Goal: Information Seeking & Learning: Learn about a topic

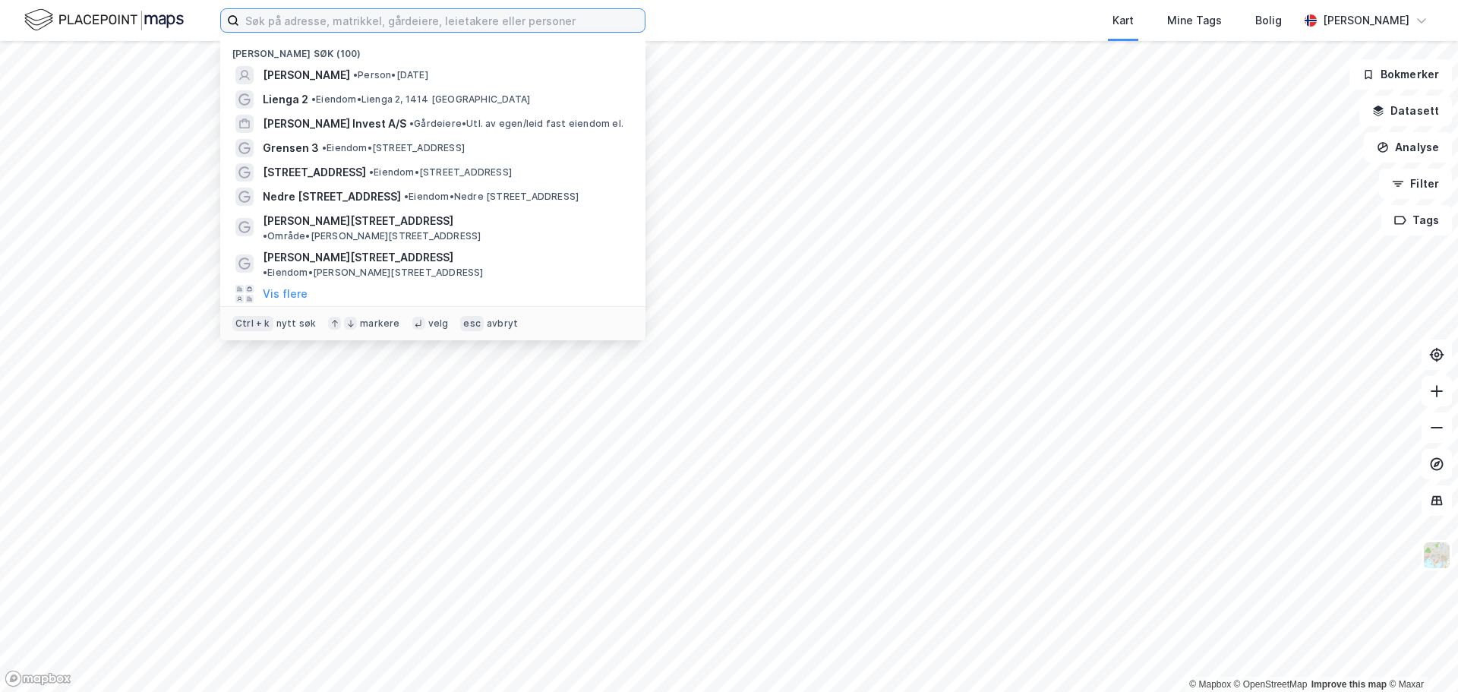
click at [295, 16] on input at bounding box center [441, 20] width 405 height 23
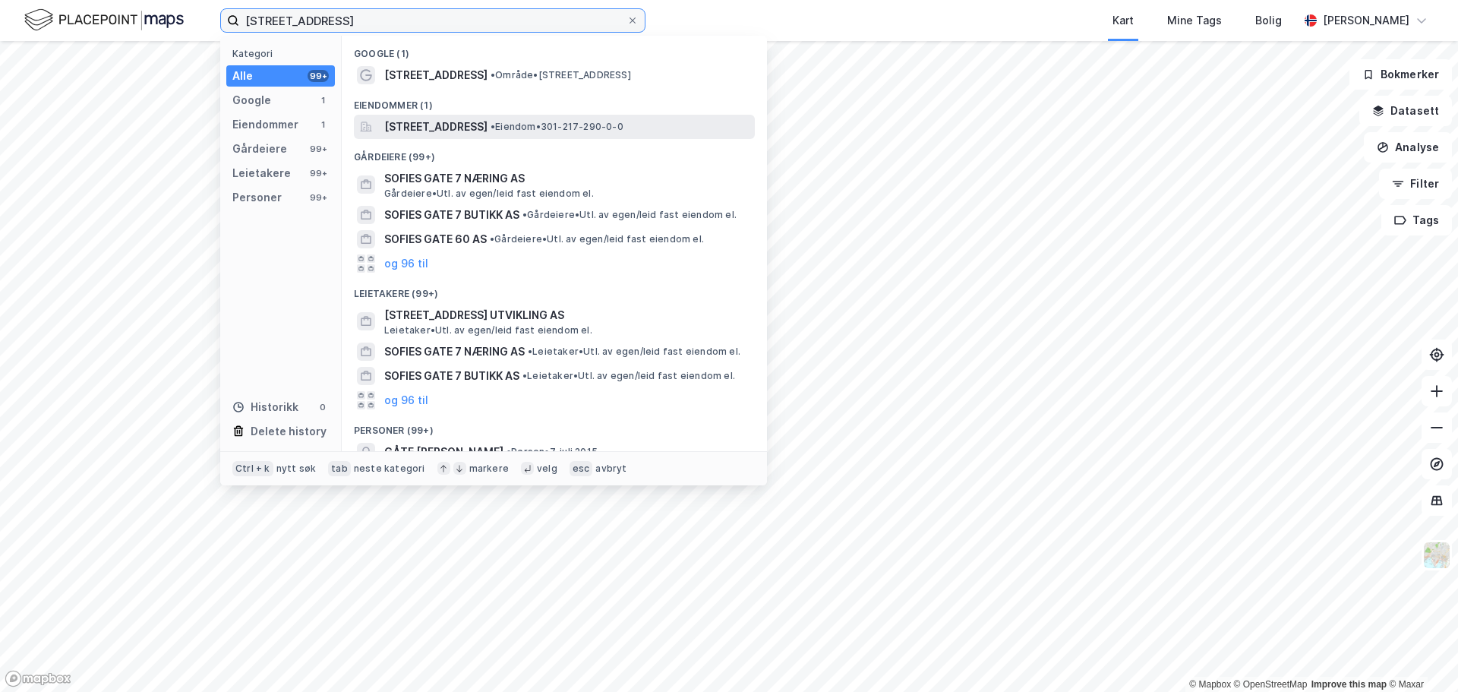
type input "[STREET_ADDRESS]"
click at [463, 126] on span "[STREET_ADDRESS]" at bounding box center [435, 127] width 103 height 18
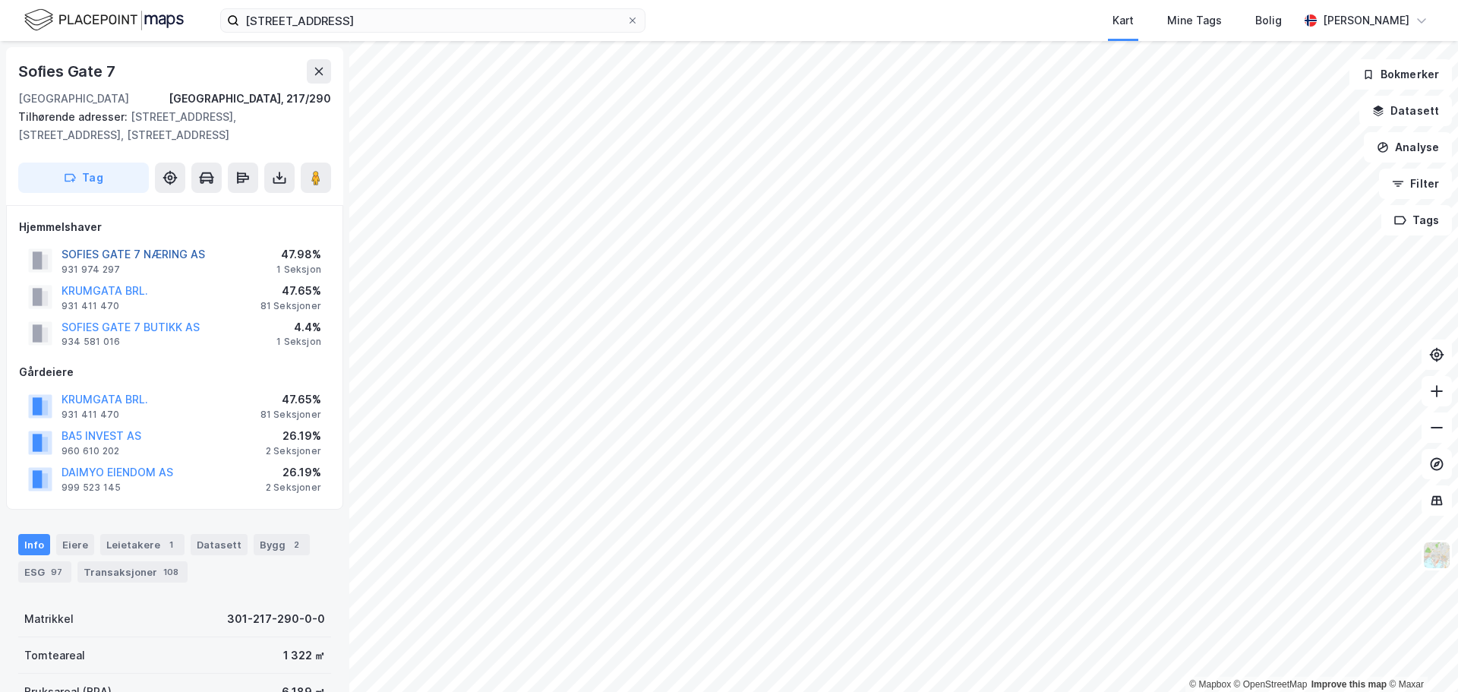
click at [0, 0] on button "SOFIES GATE 7 NÆRING AS" at bounding box center [0, 0] width 0 height 0
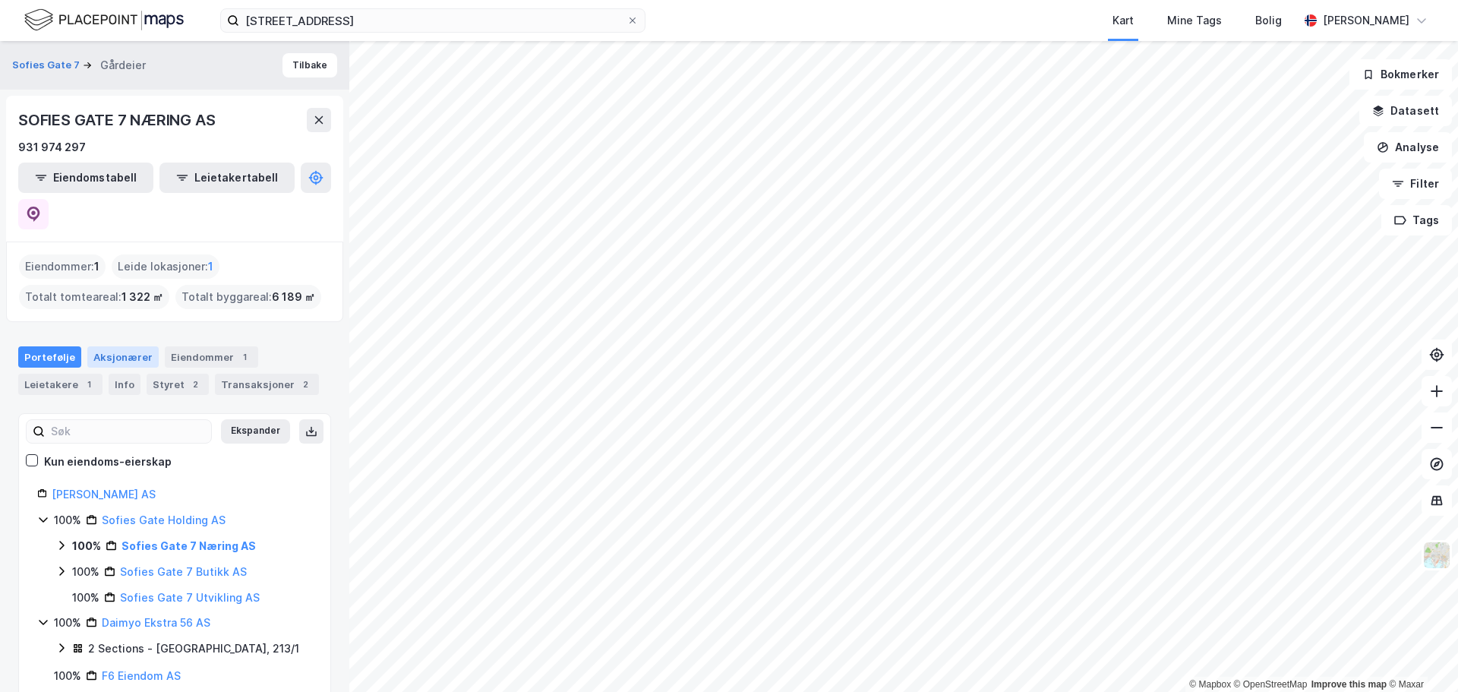
click at [110, 346] on div "Aksjonærer" at bounding box center [122, 356] width 71 height 21
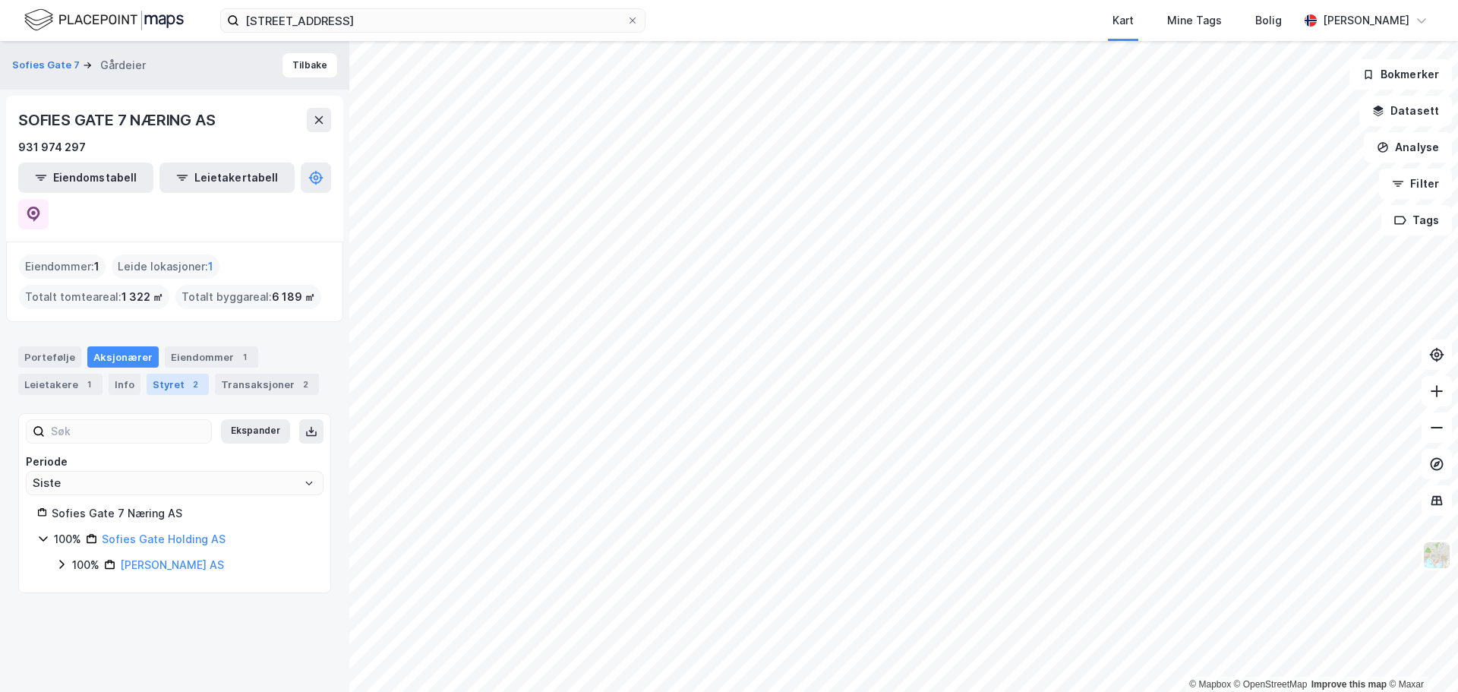
click at [173, 373] on div "Styret 2" at bounding box center [178, 383] width 62 height 21
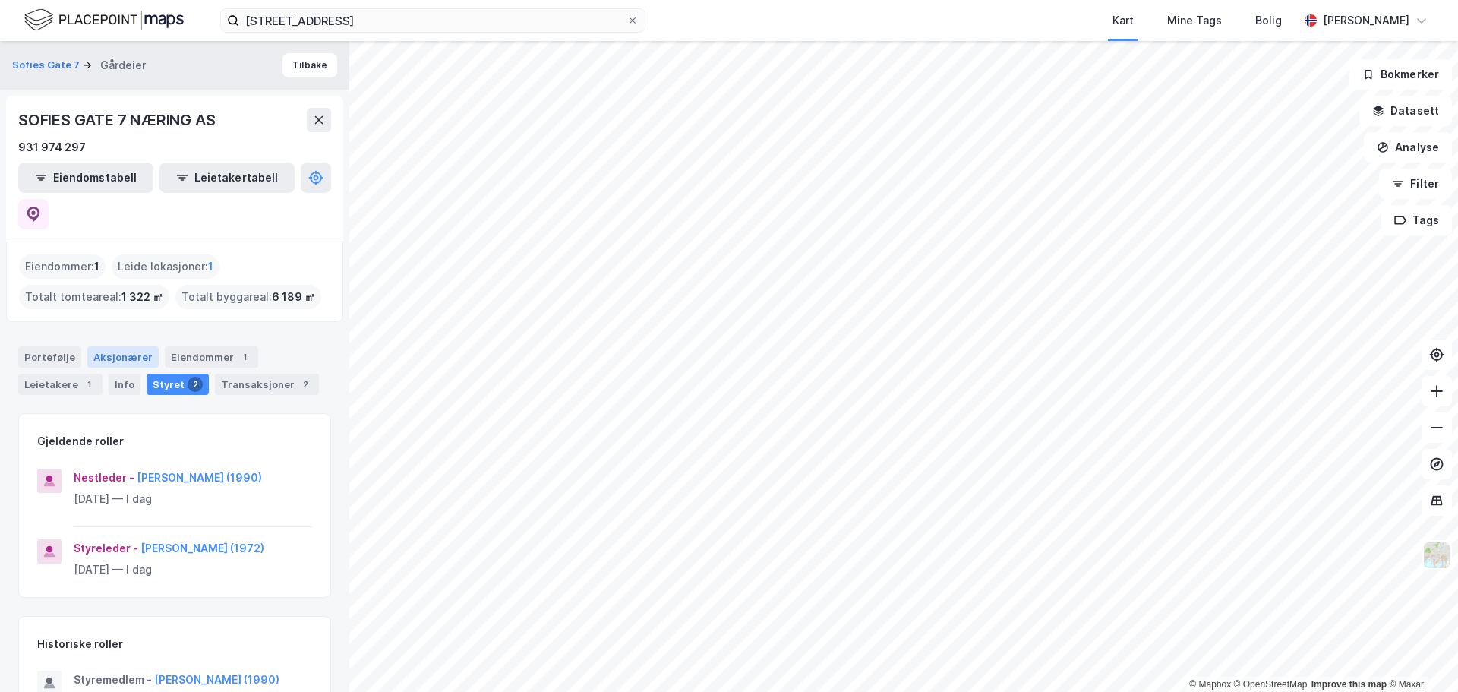
click at [124, 346] on div "Aksjonærer" at bounding box center [122, 356] width 71 height 21
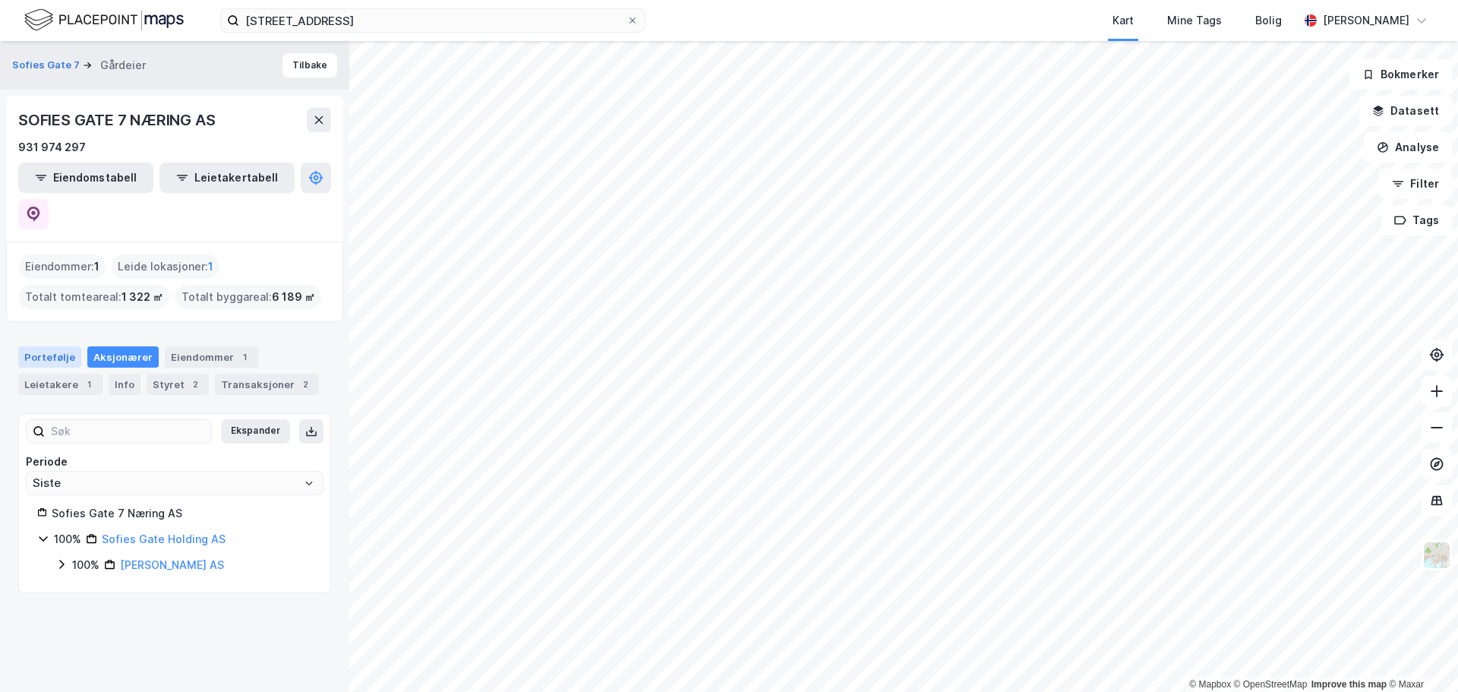
click at [58, 346] on div "Portefølje" at bounding box center [49, 356] width 63 height 21
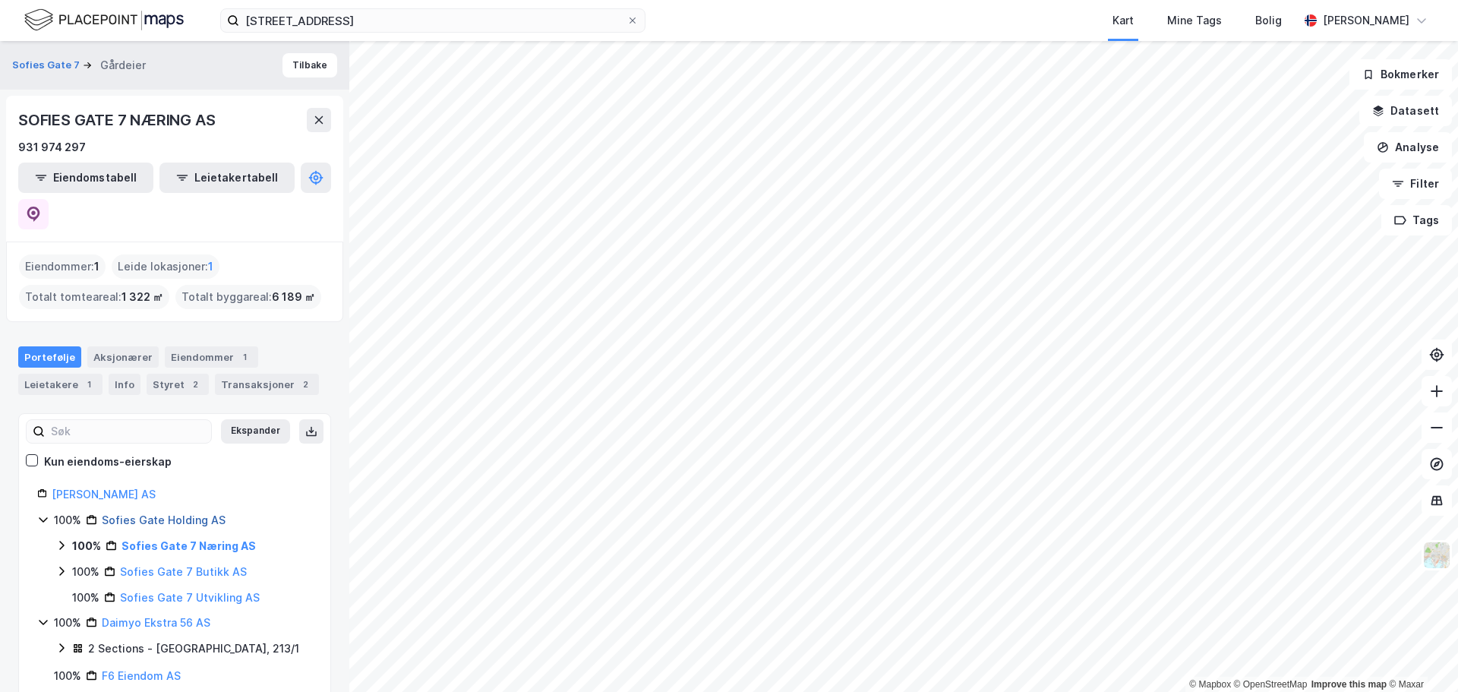
click at [143, 513] on link "Sofies Gate Holding AS" at bounding box center [164, 519] width 124 height 13
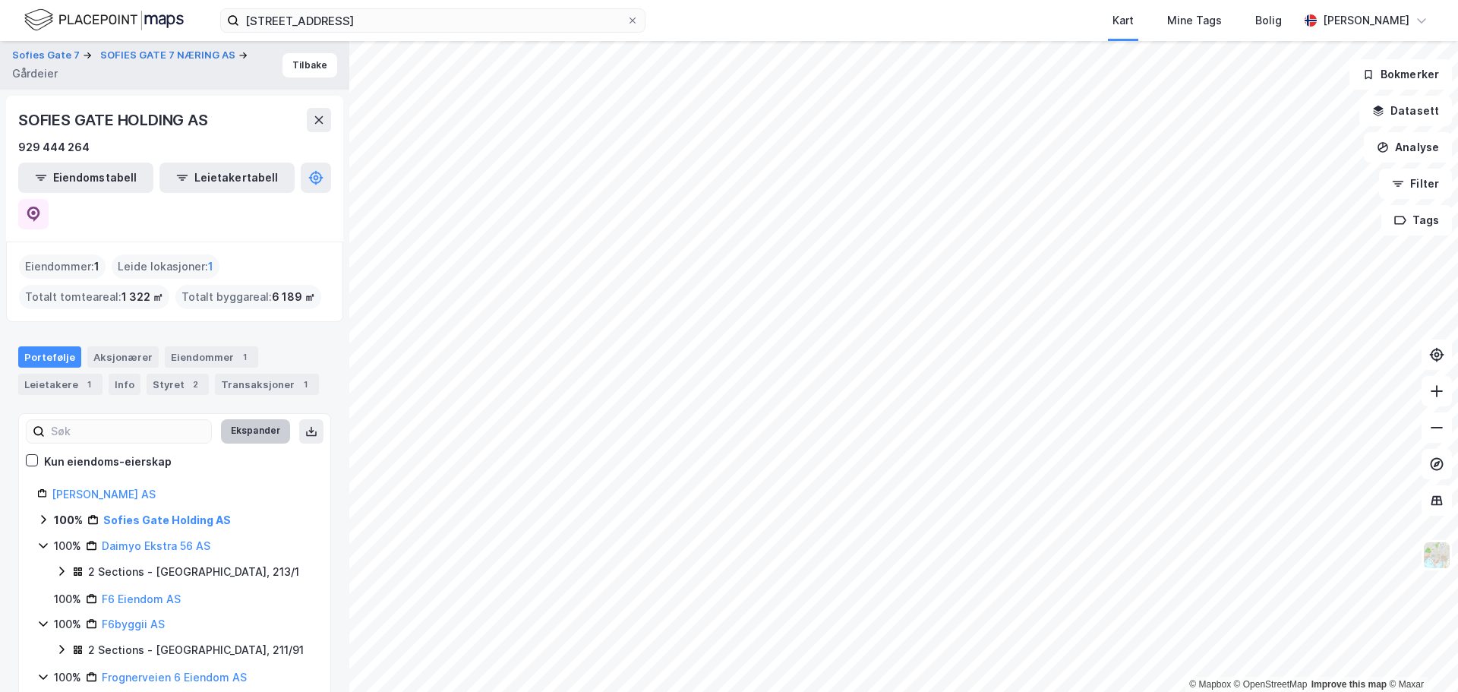
click at [251, 419] on button "Ekspander" at bounding box center [255, 431] width 69 height 24
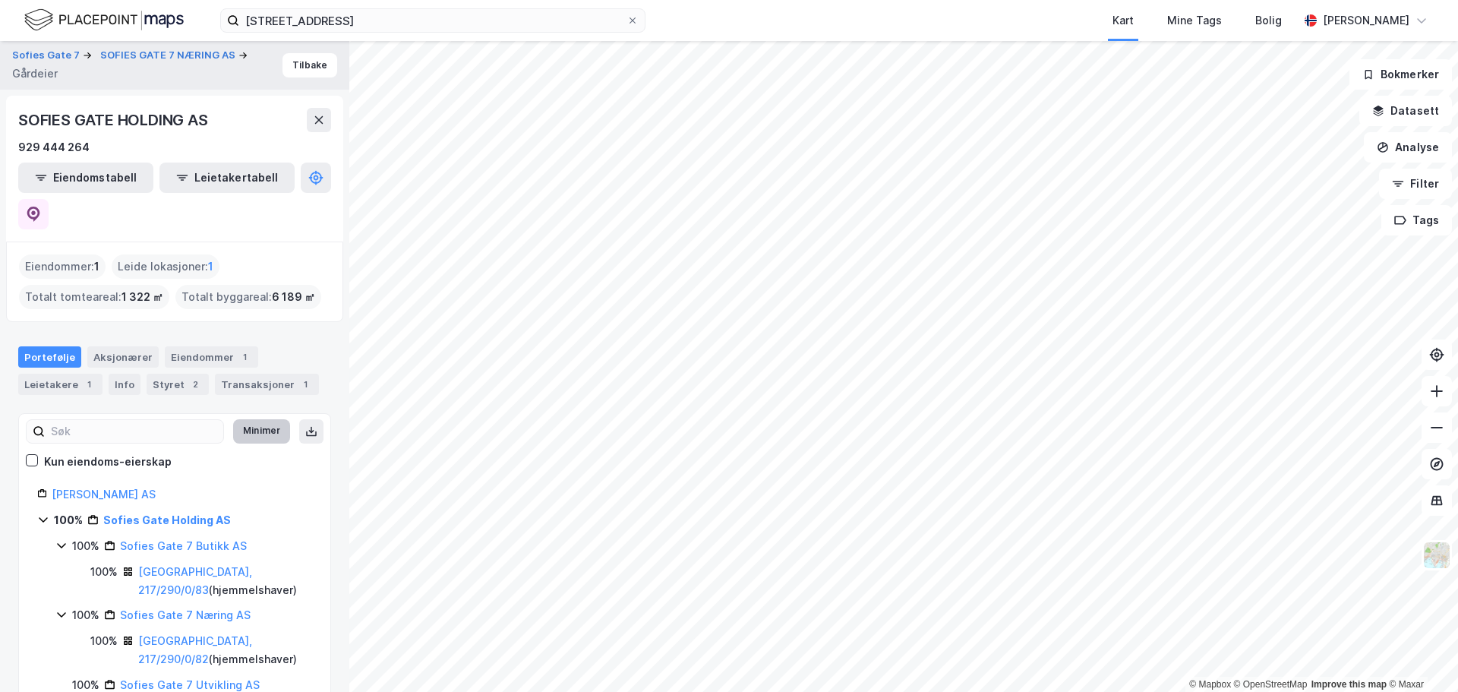
click at [238, 419] on button "Minimer" at bounding box center [261, 431] width 57 height 24
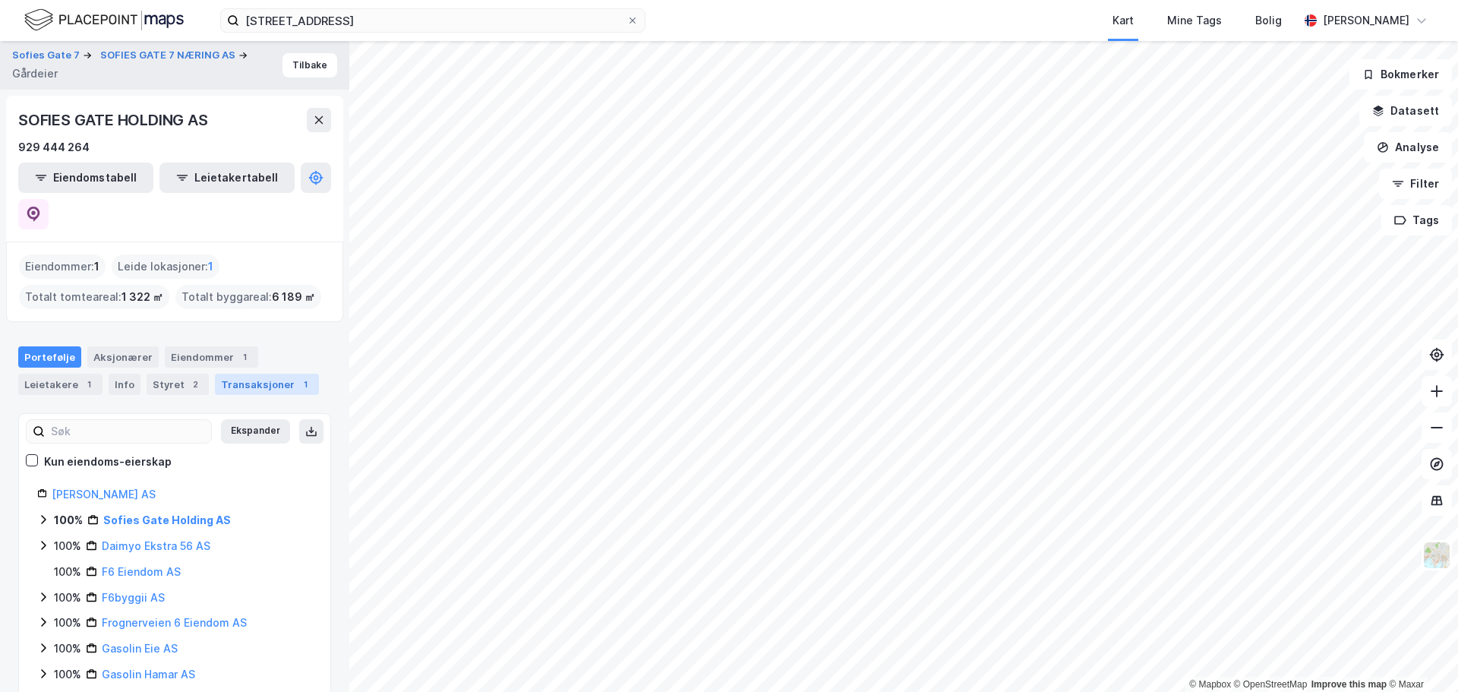
click at [230, 373] on div "Transaksjoner 1" at bounding box center [267, 383] width 104 height 21
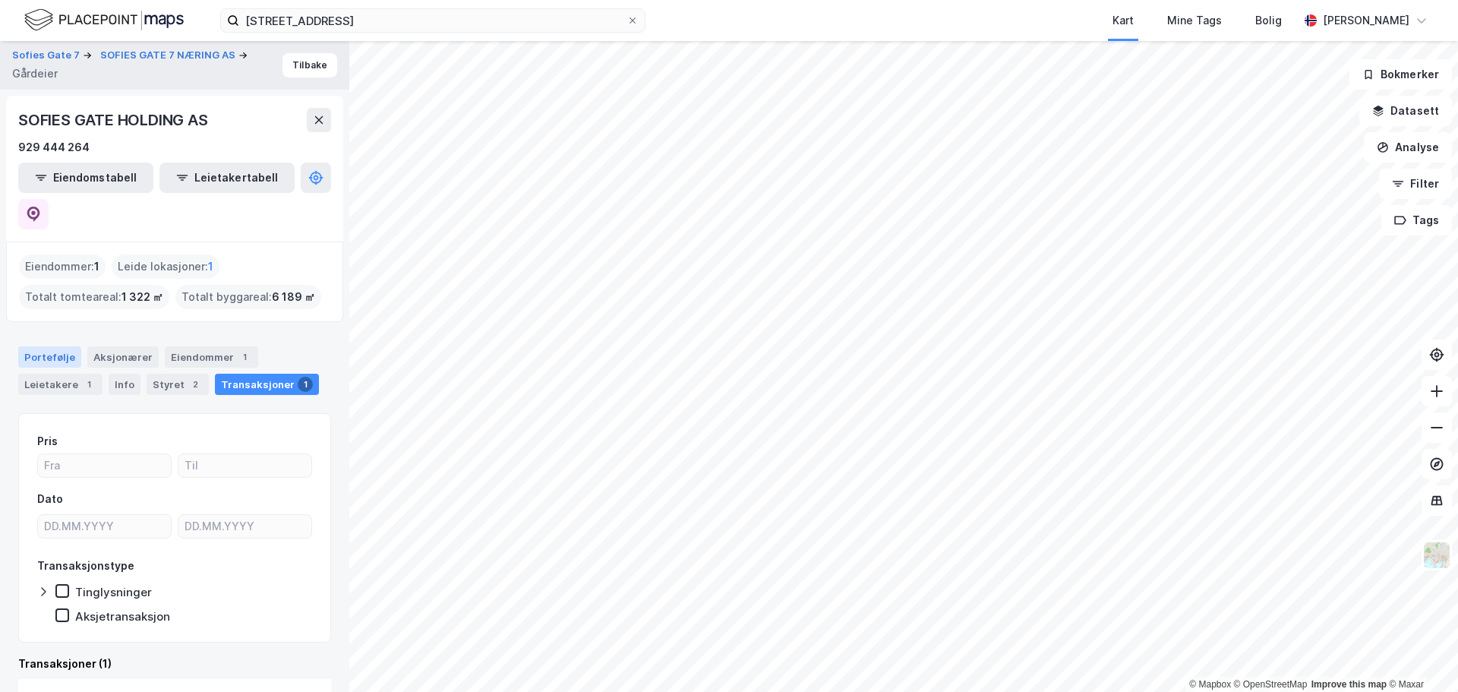
click at [38, 346] on div "Portefølje" at bounding box center [49, 356] width 63 height 21
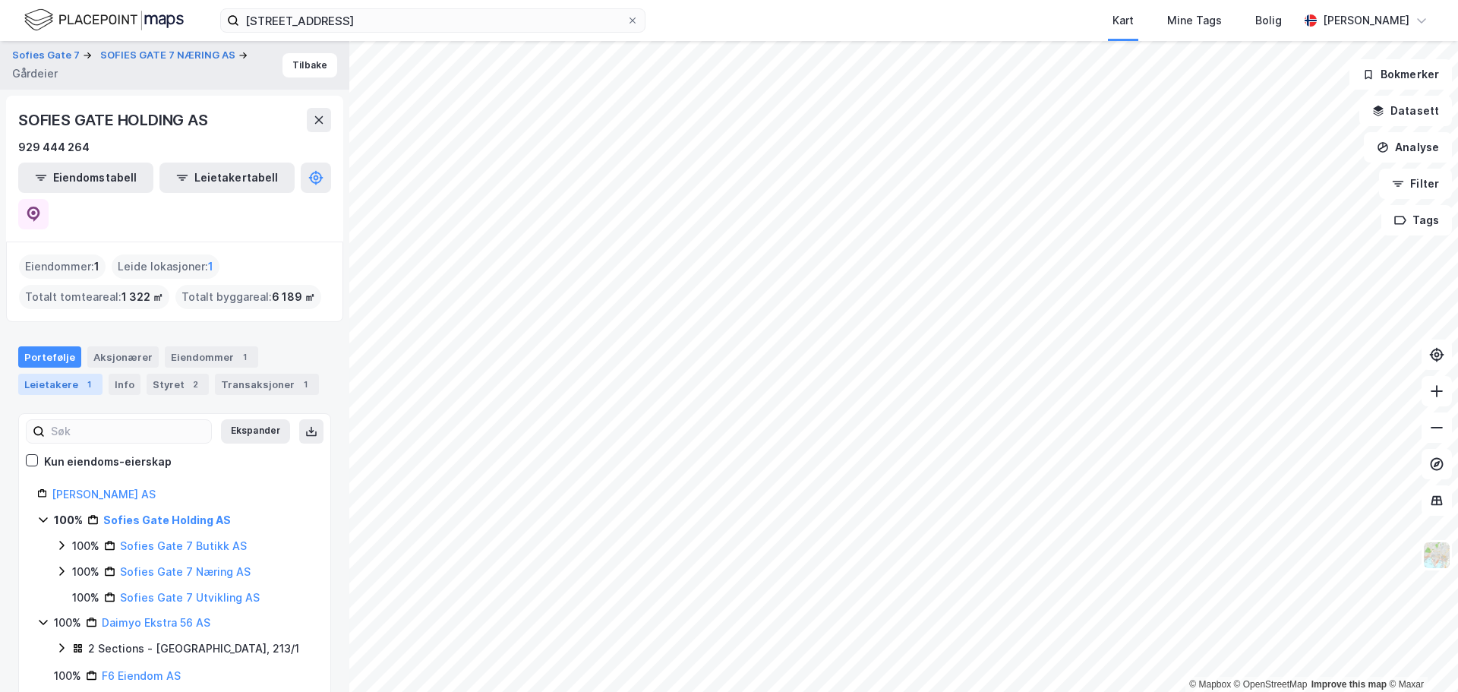
click at [50, 373] on div "Leietakere 1" at bounding box center [60, 383] width 84 height 21
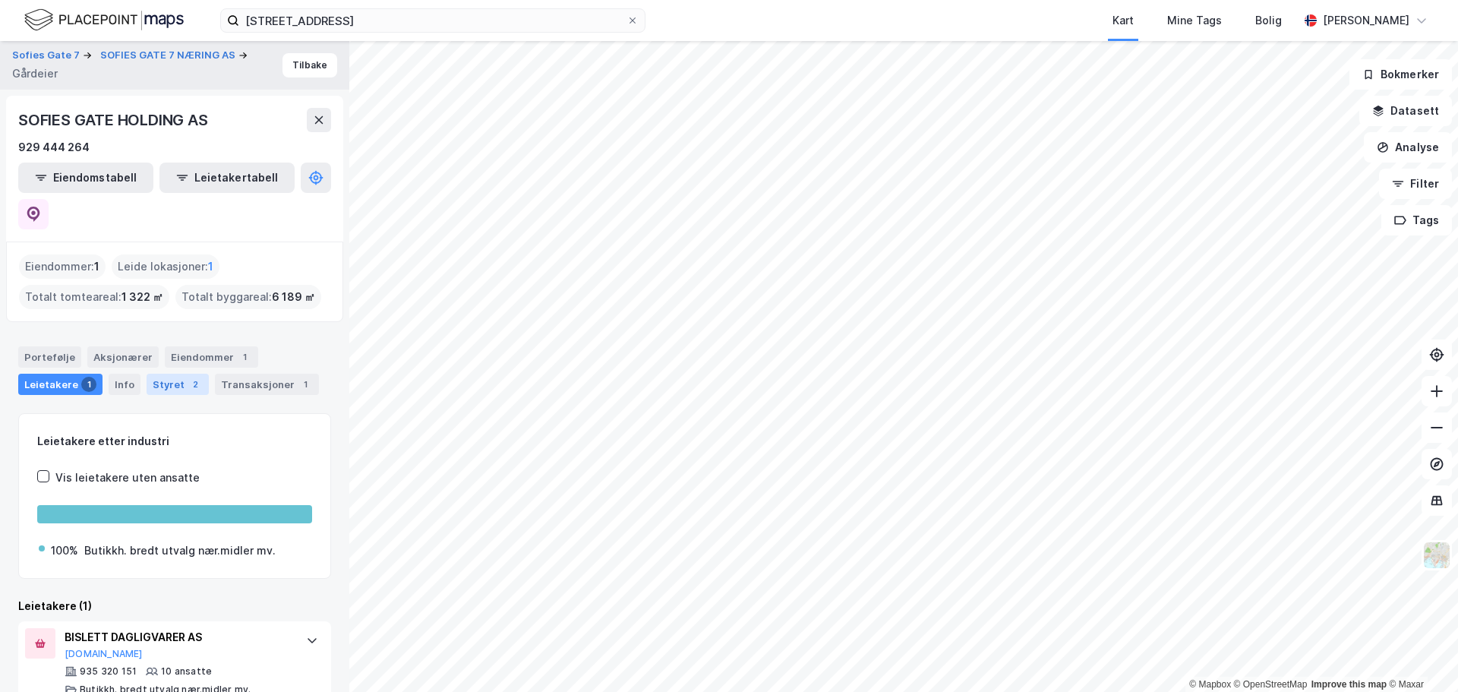
click at [147, 373] on div "Styret 2" at bounding box center [178, 383] width 62 height 21
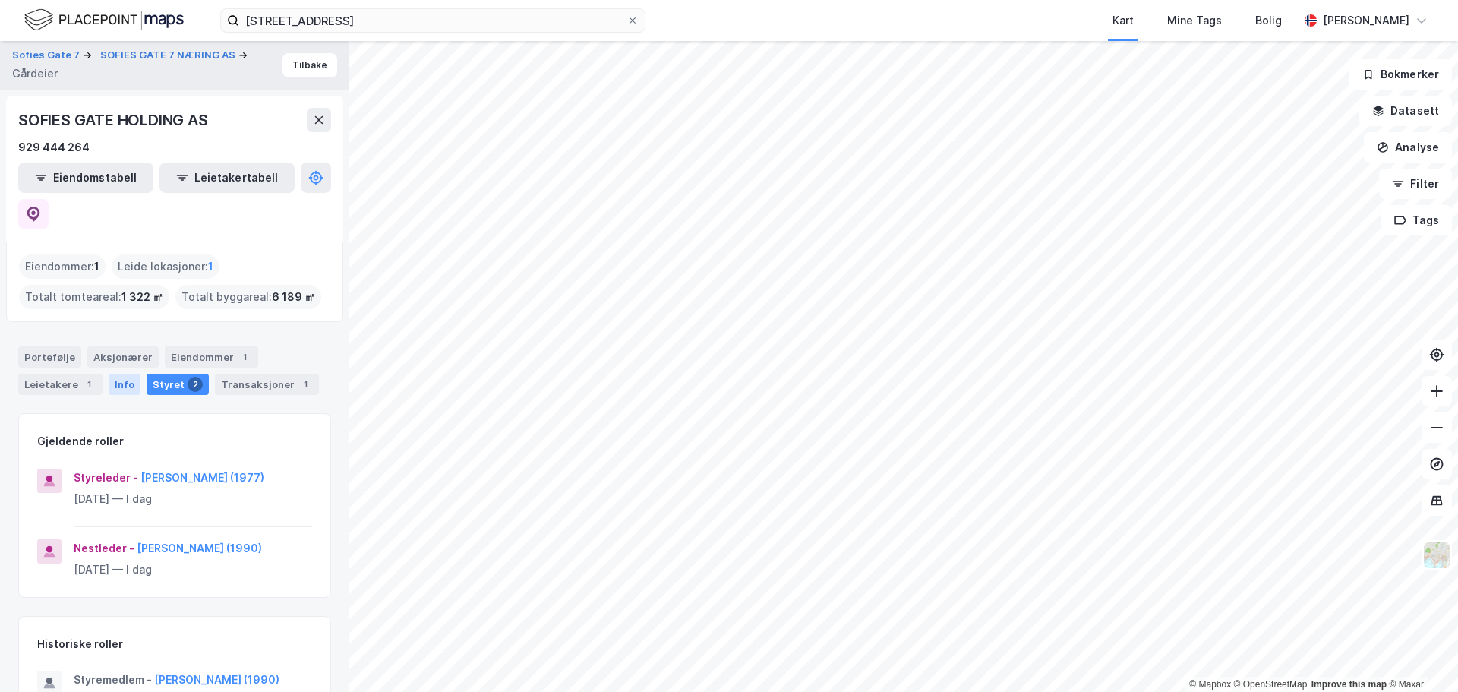
click at [116, 373] on div "Info" at bounding box center [125, 383] width 32 height 21
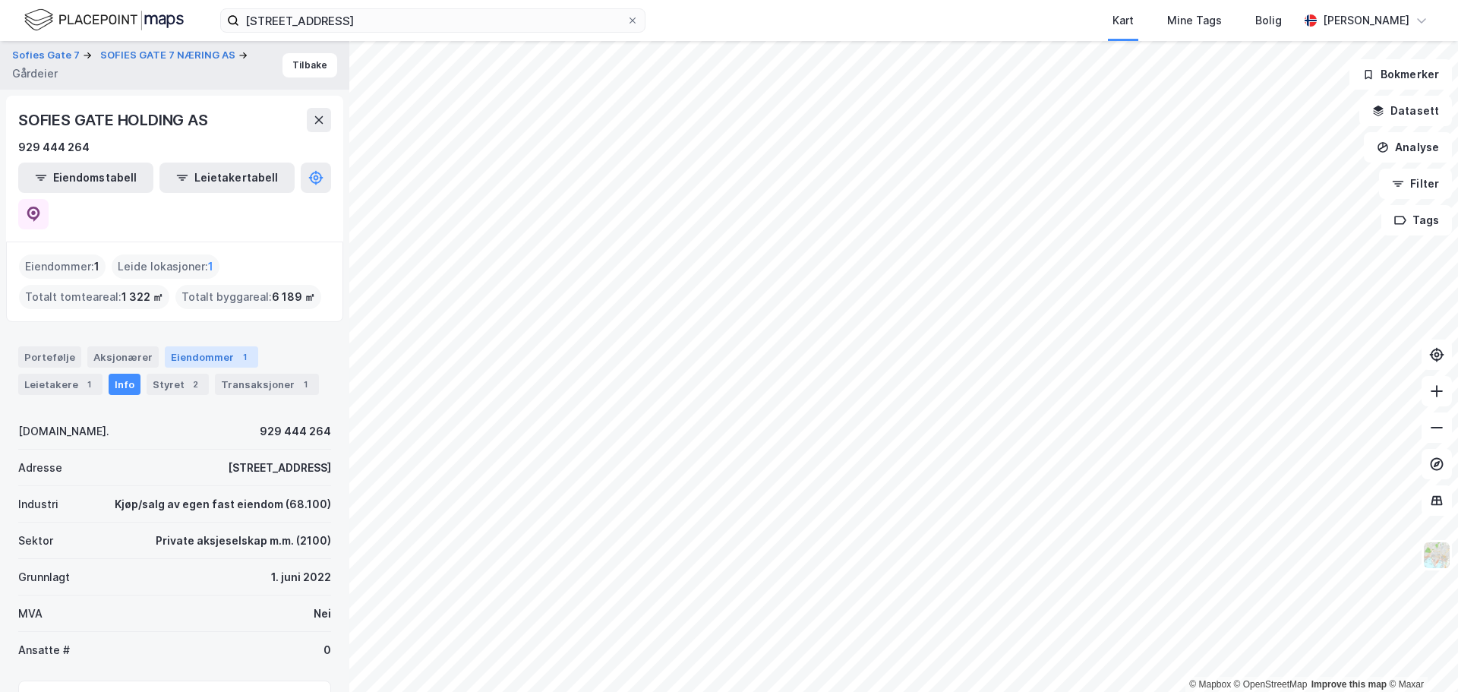
click at [187, 346] on div "Eiendommer 1" at bounding box center [211, 356] width 93 height 21
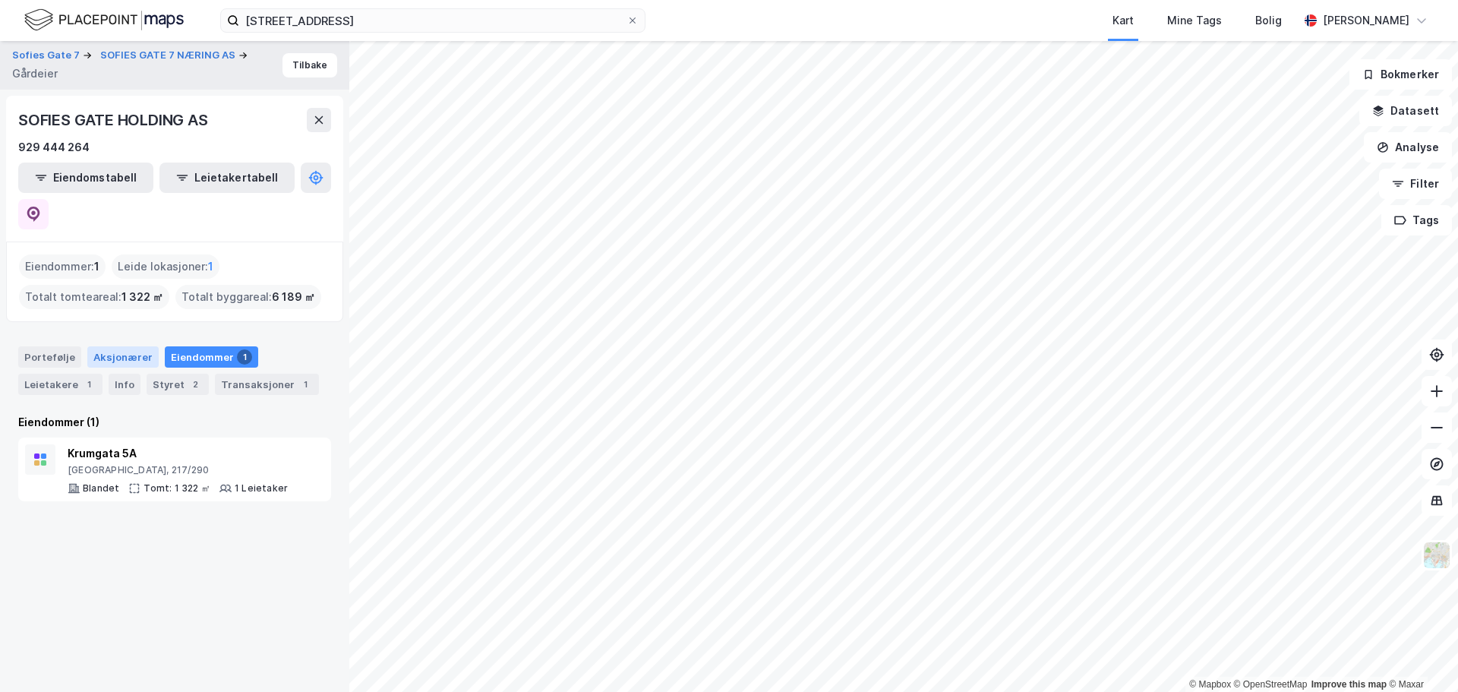
click at [112, 346] on div "Aksjonærer" at bounding box center [122, 356] width 71 height 21
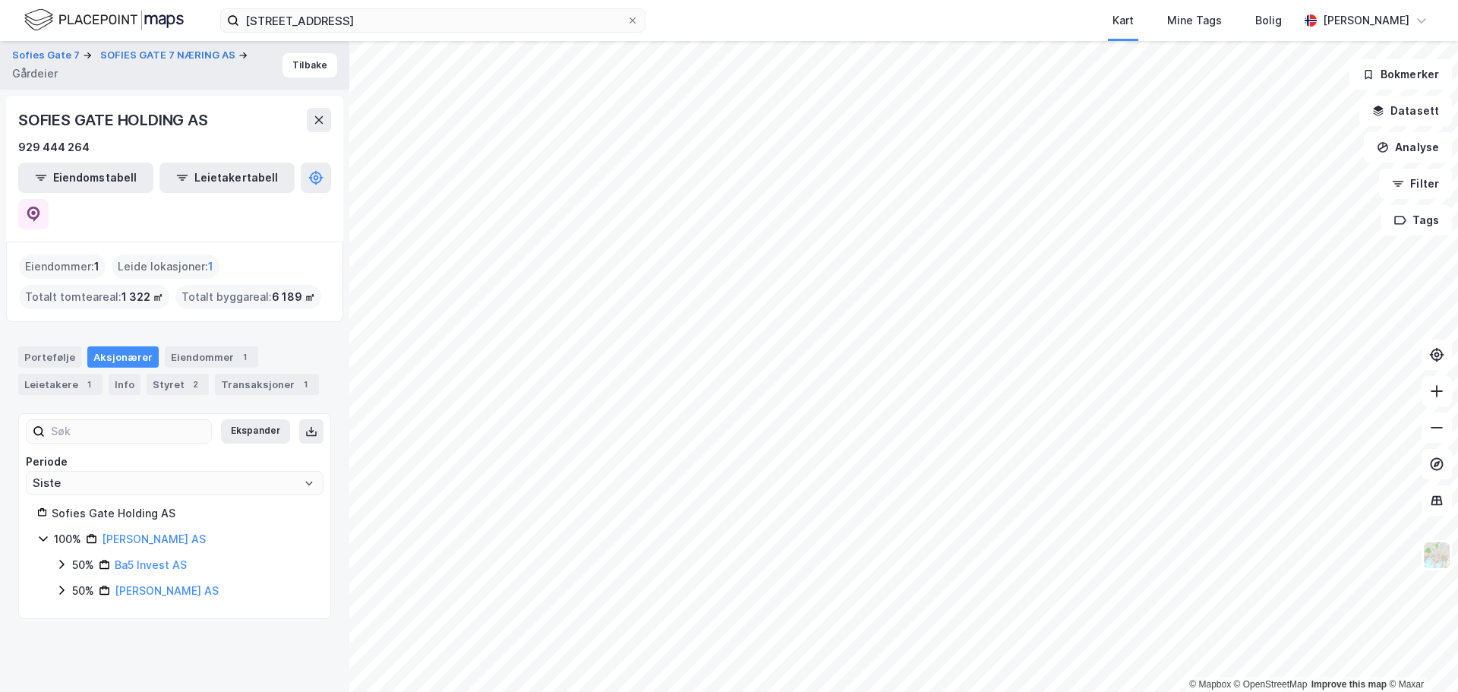
click at [217, 285] on div "Totalt byggareal : 6 189 ㎡" at bounding box center [248, 297] width 146 height 24
click at [304, 478] on icon "Open" at bounding box center [308, 482] width 9 height 9
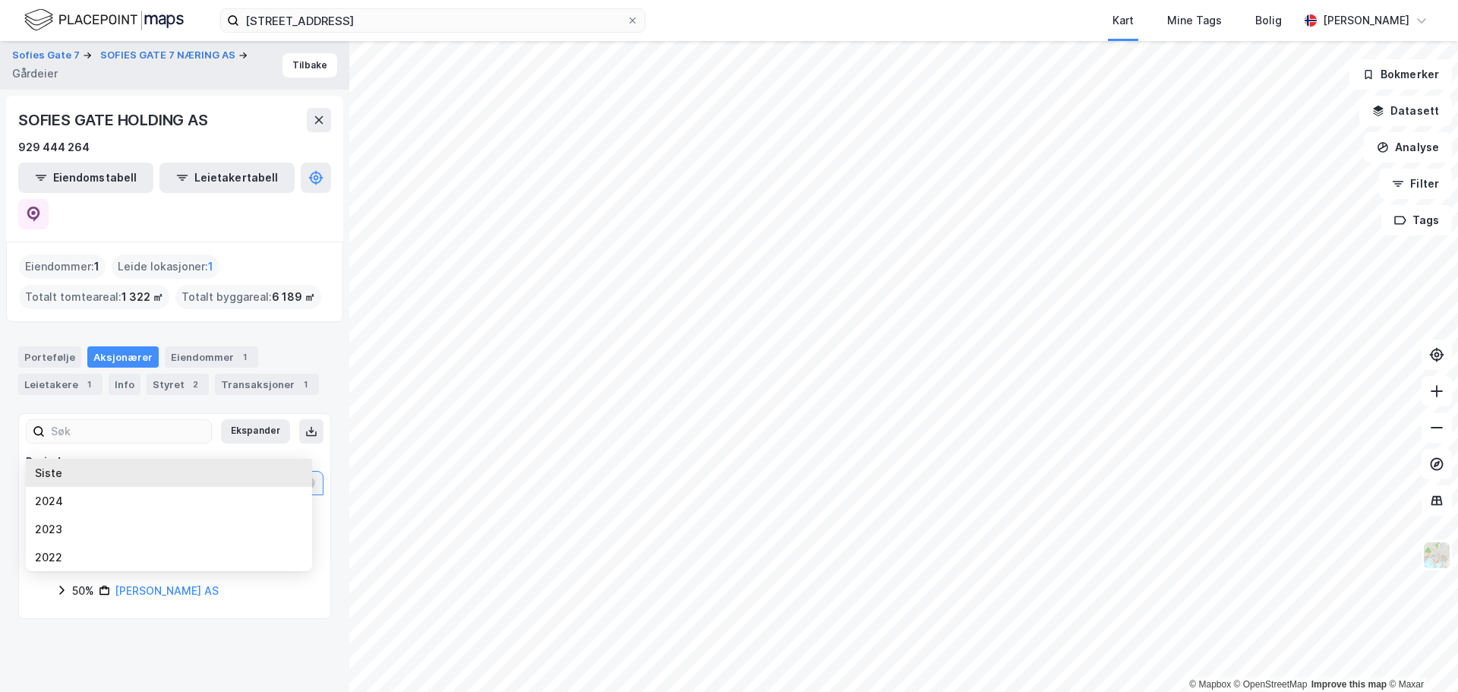
click at [304, 478] on icon "Close" at bounding box center [308, 482] width 9 height 9
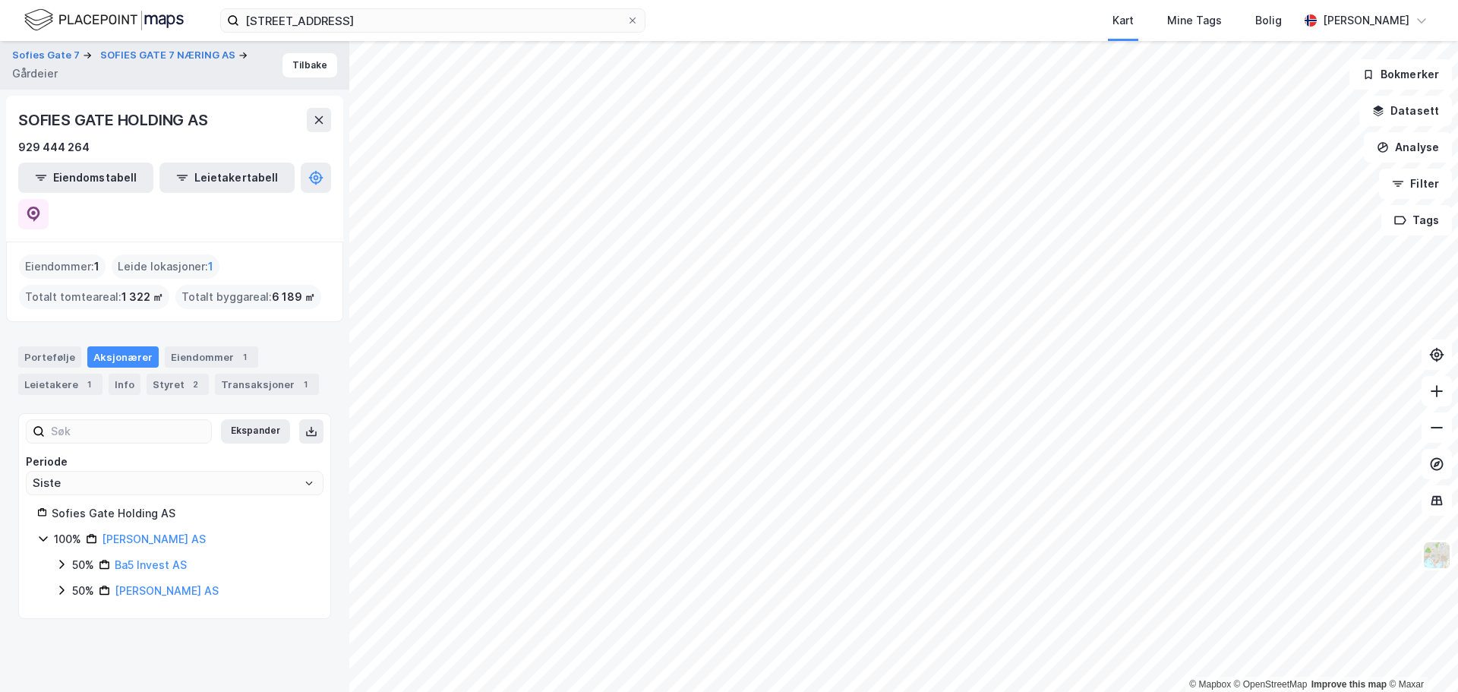
click at [40, 532] on icon at bounding box center [43, 538] width 12 height 12
click at [124, 373] on div "Info" at bounding box center [125, 383] width 32 height 21
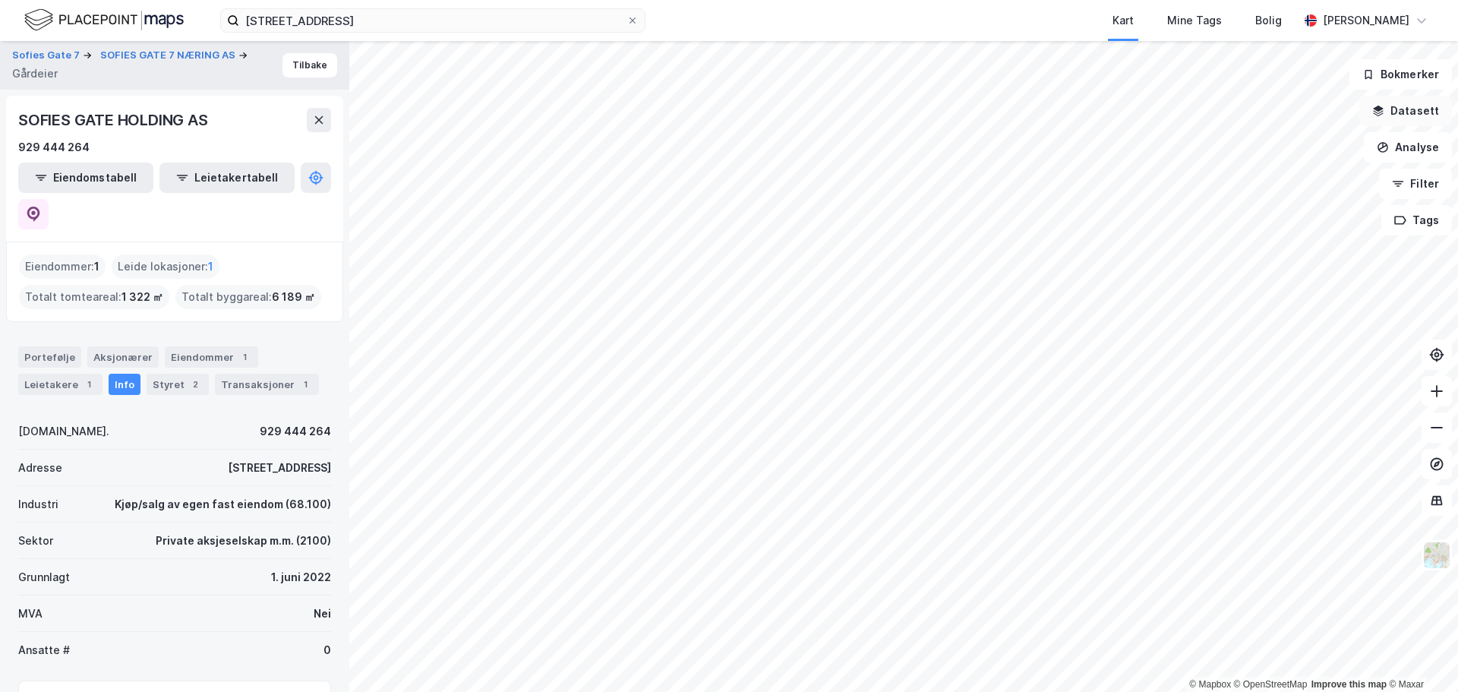
click at [1431, 109] on button "Datasett" at bounding box center [1405, 111] width 93 height 30
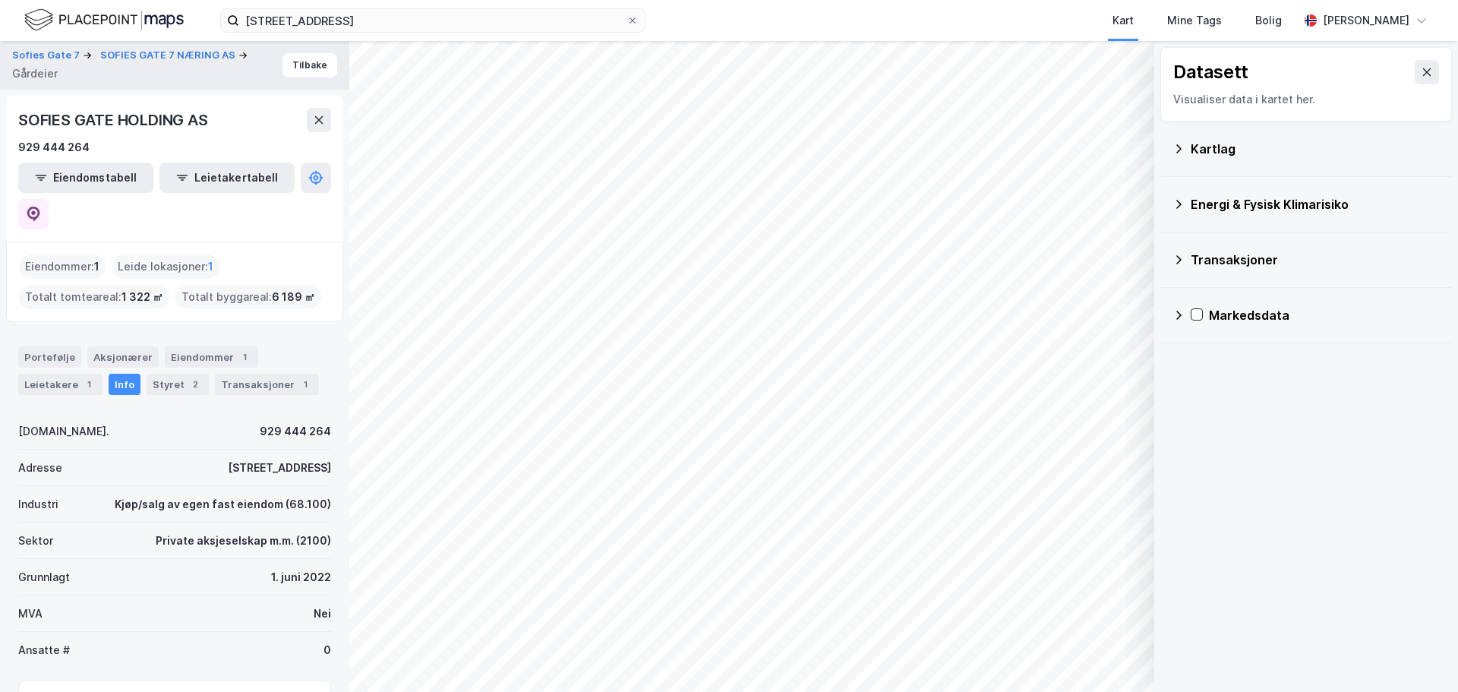
click at [1200, 148] on div "Kartlag" at bounding box center [1314, 149] width 249 height 18
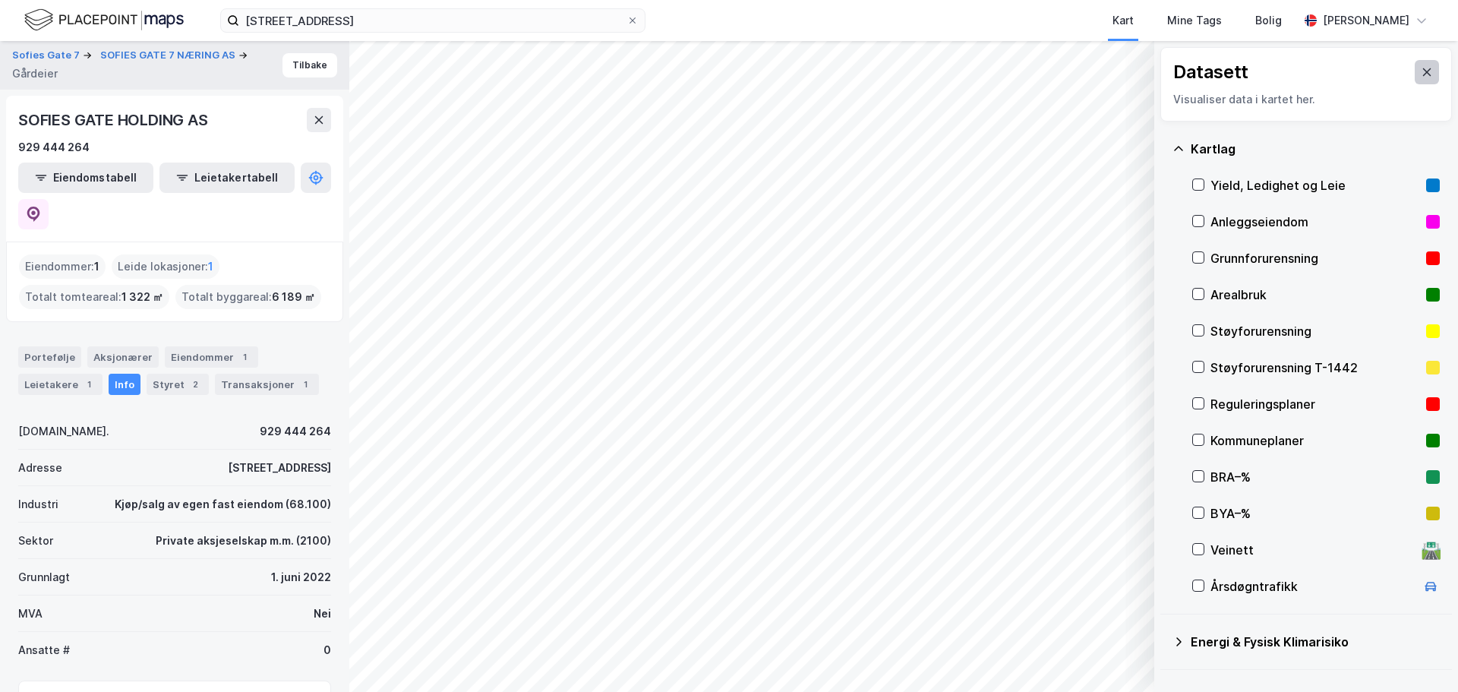
click at [1420, 73] on icon at bounding box center [1426, 72] width 12 height 12
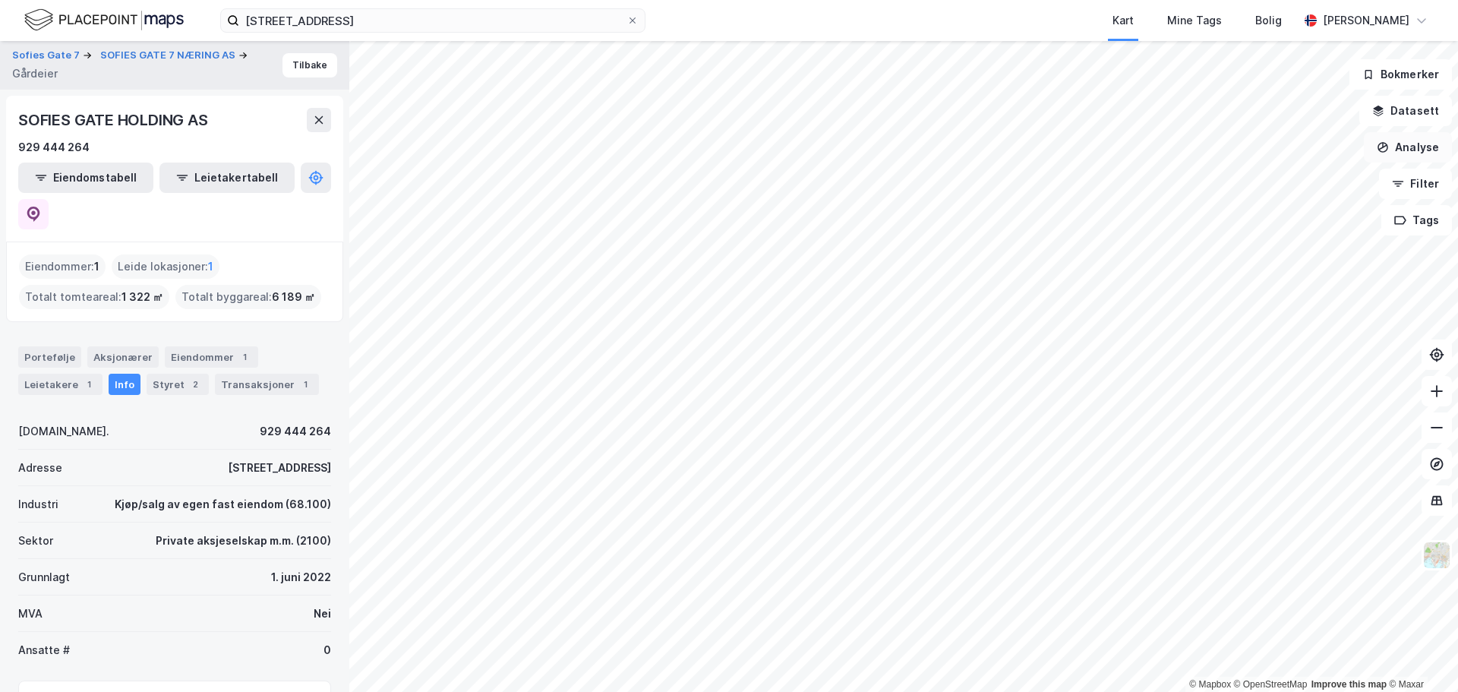
click at [1420, 151] on button "Analyse" at bounding box center [1407, 147] width 88 height 30
click at [1412, 186] on button "Filter" at bounding box center [1415, 184] width 73 height 30
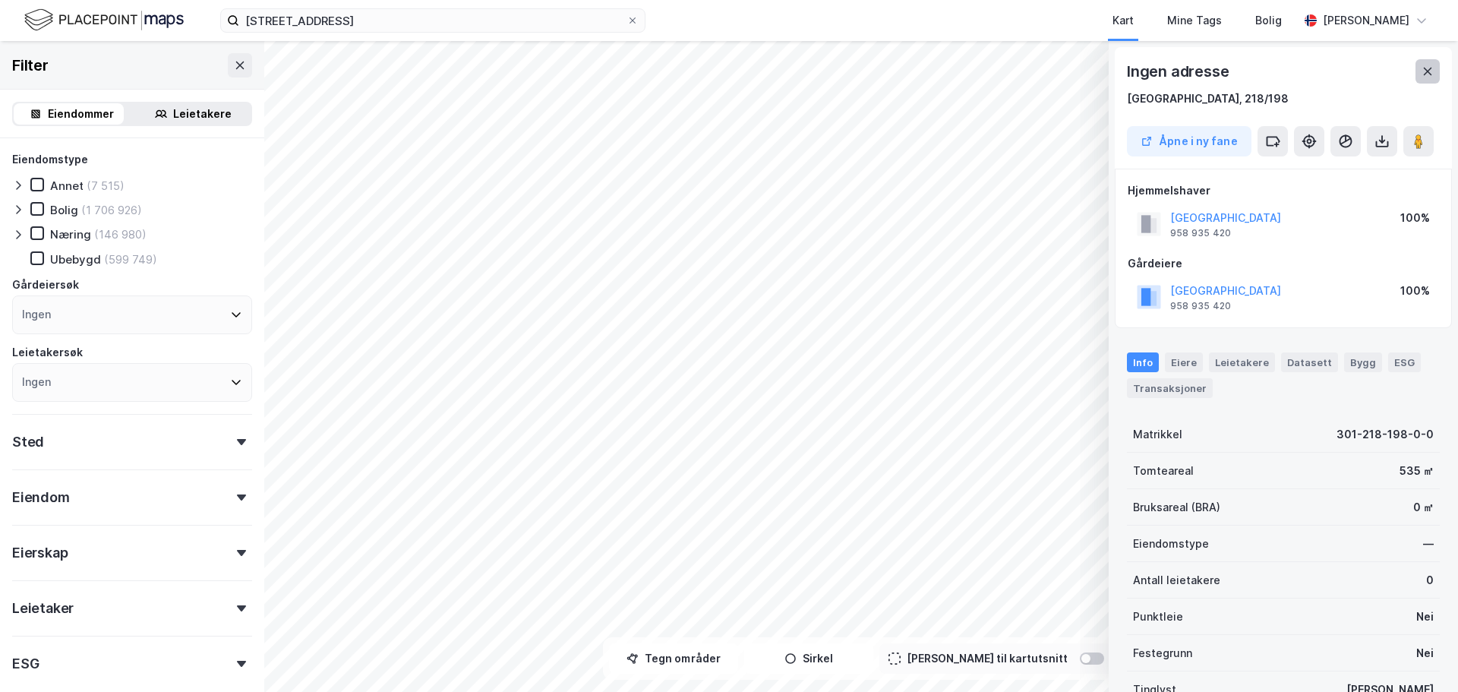
click at [1421, 75] on icon at bounding box center [1427, 71] width 12 height 12
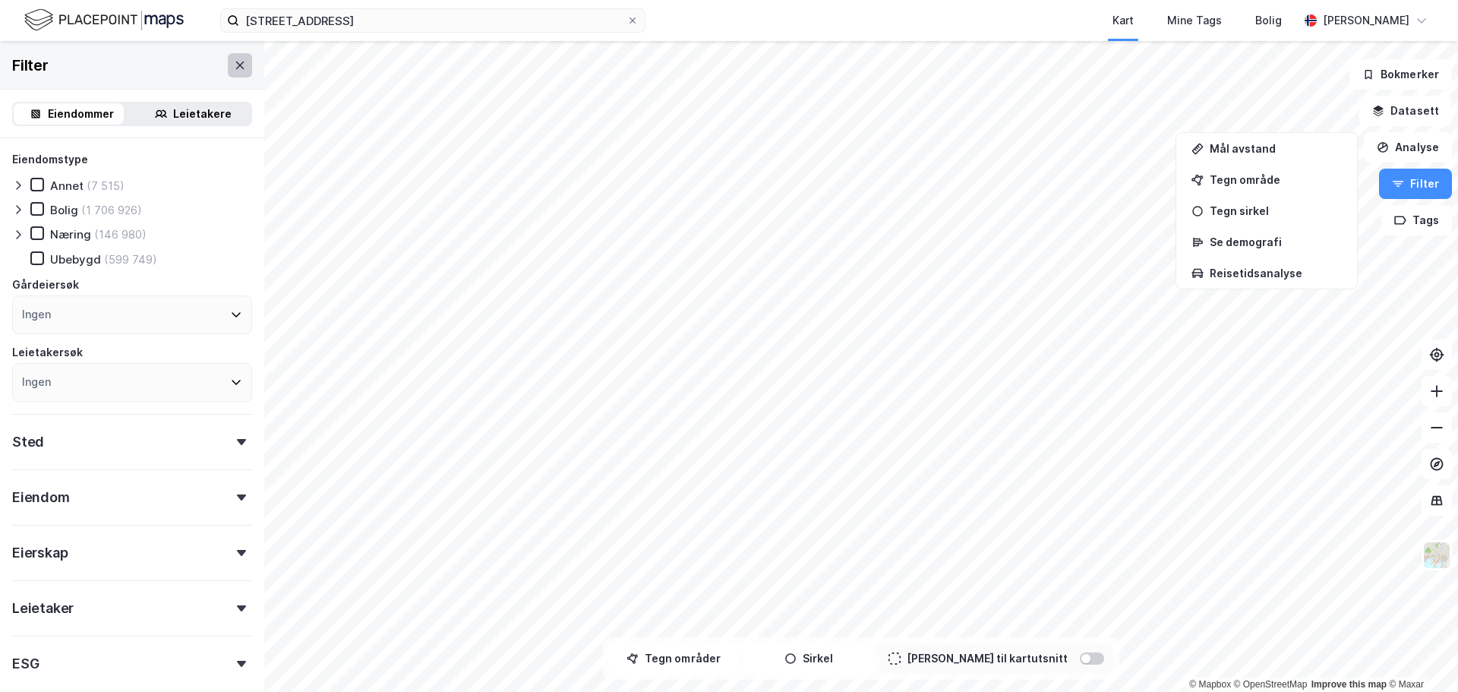
click at [234, 62] on icon at bounding box center [240, 65] width 12 height 12
